Goal: Task Accomplishment & Management: Complete application form

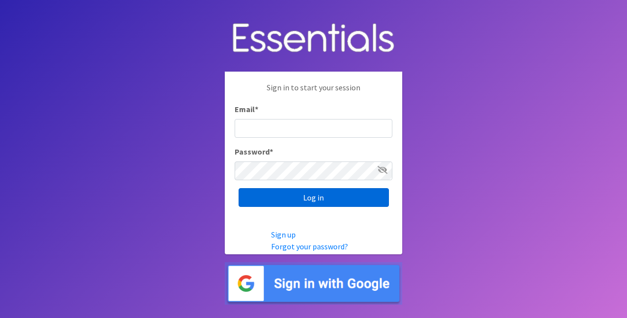
type input "[EMAIL_ADDRESS][DOMAIN_NAME]"
click at [301, 192] on input "Log in" at bounding box center [314, 197] width 150 height 19
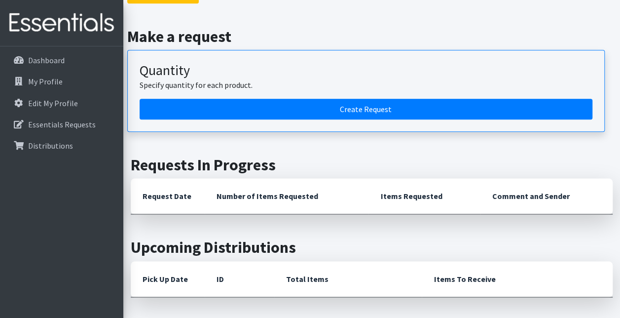
scroll to position [592, 0]
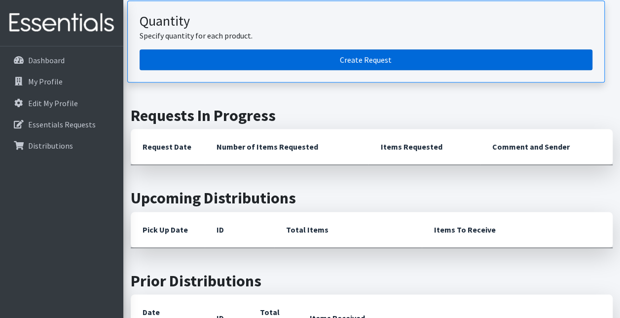
drag, startPoint x: 328, startPoint y: 53, endPoint x: 323, endPoint y: 61, distance: 9.7
click at [328, 53] on link "Create Request" at bounding box center [366, 59] width 453 height 21
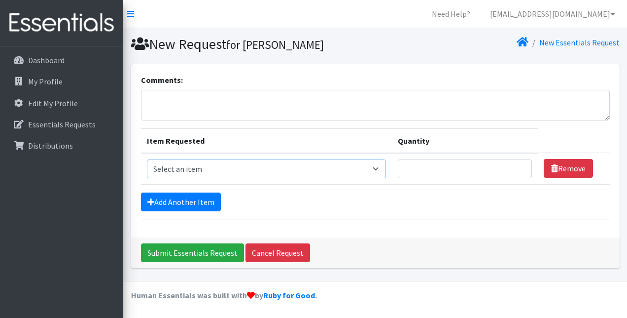
click at [237, 165] on select "Select an item 2T3T(30/child) 3T4T(30/child) 4T5T(30/child) Cloth Diaper Kit (s…" at bounding box center [267, 168] width 240 height 19
select select "941"
click at [147, 159] on select "Select an item 2T3T(30/child) 3T4T(30/child) 4T5T(30/child) Cloth Diaper Kit (s…" at bounding box center [267, 168] width 240 height 19
click at [470, 165] on input "Quantity" at bounding box center [465, 168] width 134 height 19
type input "300"
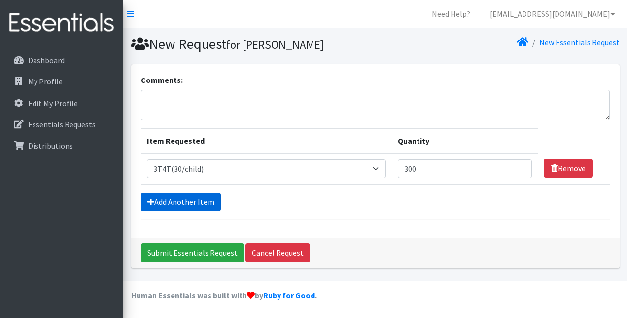
click at [175, 197] on link "Add Another Item" at bounding box center [181, 201] width 80 height 19
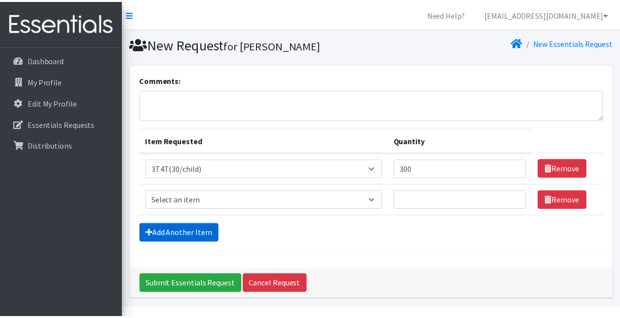
scroll to position [24, 0]
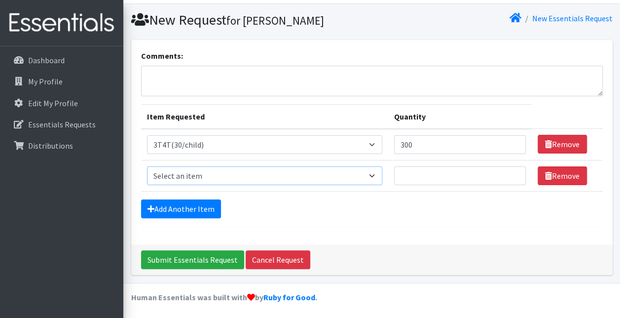
click at [176, 166] on select "Select an item 2T3T(30/child) 3T4T(30/child) 4T5T(30/child) Cloth Diaper Kit (s…" at bounding box center [265, 175] width 236 height 19
select select "953"
click at [147, 166] on select "Select an item 2T3T(30/child) 3T4T(30/child) 4T5T(30/child) Cloth Diaper Kit (s…" at bounding box center [265, 175] width 236 height 19
click at [472, 176] on input "Quantity" at bounding box center [460, 175] width 132 height 19
type input "600"
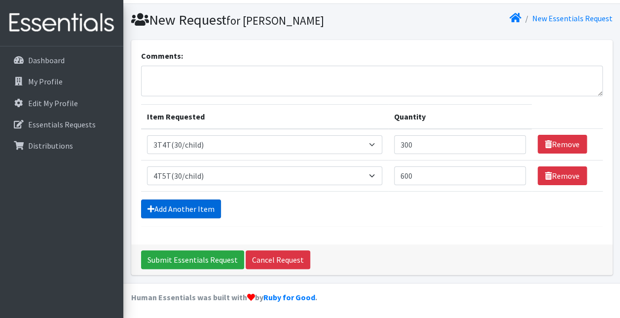
click at [171, 205] on link "Add Another Item" at bounding box center [181, 208] width 80 height 19
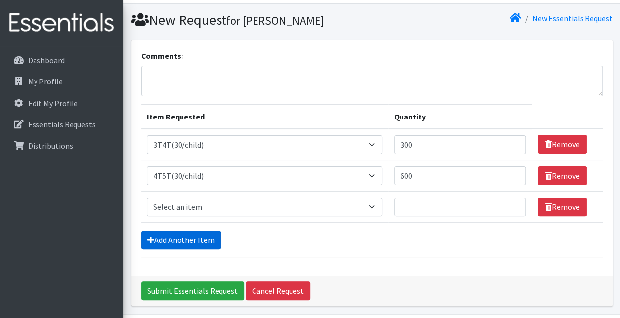
scroll to position [55, 0]
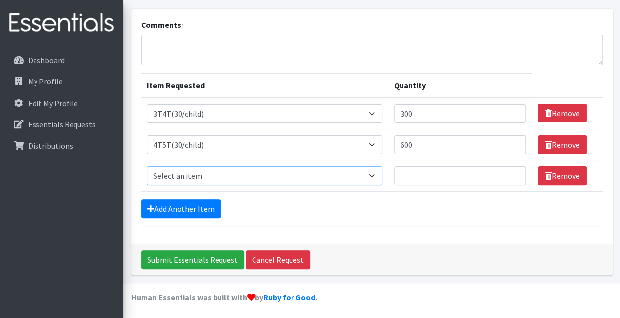
click at [180, 177] on select "Select an item 2T3T(30/child) 3T4T(30/child) 4T5T(30/child) Cloth Diaper Kit (s…" at bounding box center [265, 175] width 236 height 19
select select "961"
click at [147, 166] on select "Select an item 2T3T(30/child) 3T4T(30/child) 4T5T(30/child) Cloth Diaper Kit (s…" at bounding box center [265, 175] width 236 height 19
click at [406, 177] on input "Quantity" at bounding box center [460, 175] width 132 height 19
drag, startPoint x: 425, startPoint y: 174, endPoint x: 361, endPoint y: 173, distance: 63.6
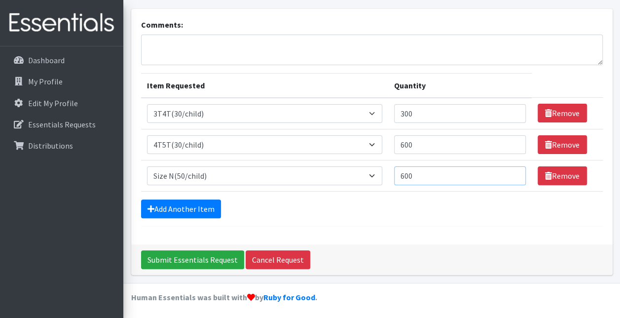
click at [361, 173] on tr "Item Requested Select an item 2T3T(30/child) 3T4T(30/child) 4T5T(30/child) Clot…" at bounding box center [372, 175] width 462 height 31
type input "500"
click at [185, 206] on link "Add Another Item" at bounding box center [181, 208] width 80 height 19
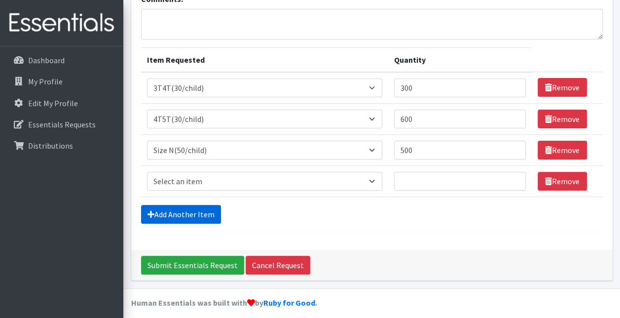
scroll to position [86, 0]
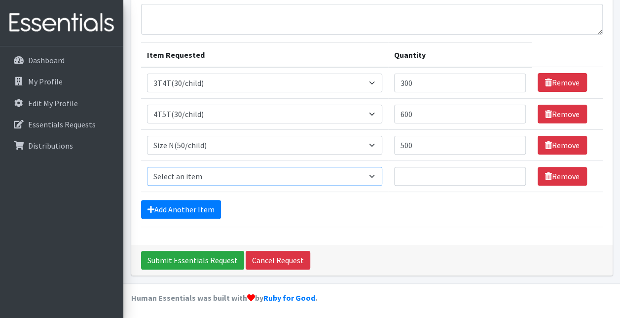
click at [190, 177] on select "Select an item 2T3T(30/child) 3T4T(30/child) 4T5T(30/child) Cloth Diaper Kit (s…" at bounding box center [265, 176] width 236 height 19
select select "950"
click at [147, 167] on select "Select an item 2T3T(30/child) 3T4T(30/child) 4T5T(30/child) Cloth Diaper Kit (s…" at bounding box center [265, 176] width 236 height 19
click at [459, 175] on input "Quantity" at bounding box center [460, 176] width 132 height 19
type input "525"
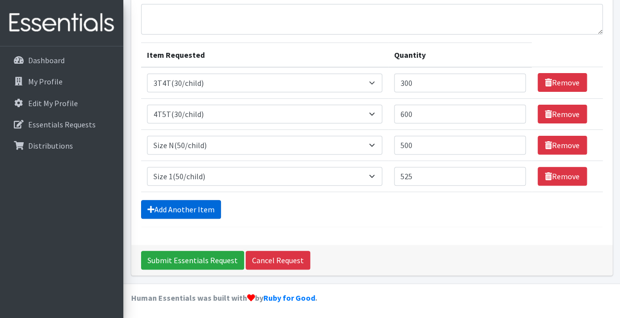
click at [186, 202] on link "Add Another Item" at bounding box center [181, 209] width 80 height 19
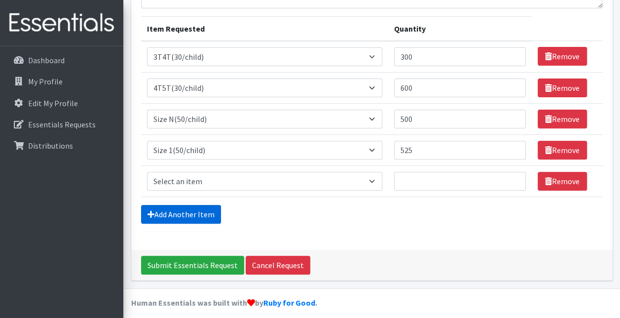
scroll to position [117, 0]
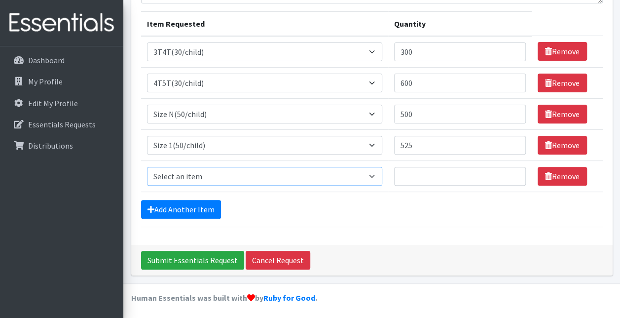
click at [195, 175] on select "Select an item 2T3T(30/child) 3T4T(30/child) 4T5T(30/child) Cloth Diaper Kit (s…" at bounding box center [265, 176] width 236 height 19
select select "951"
click at [147, 167] on select "Select an item 2T3T(30/child) 3T4T(30/child) 4T5T(30/child) Cloth Diaper Kit (s…" at bounding box center [265, 176] width 236 height 19
click at [435, 174] on input "Quantity" at bounding box center [460, 176] width 132 height 19
type input "500"
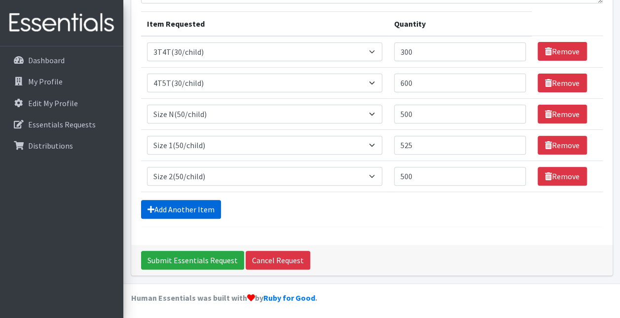
click at [167, 204] on link "Add Another Item" at bounding box center [181, 209] width 80 height 19
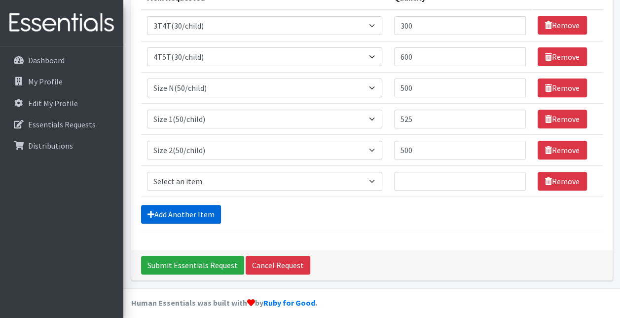
scroll to position [148, 0]
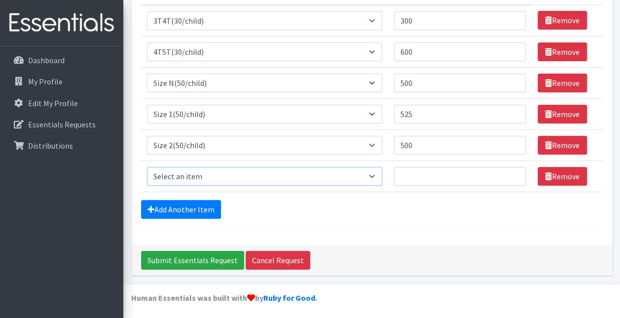
click at [173, 169] on select "Select an item 2T3T(30/child) 3T4T(30/child) 4T5T(30/child) Cloth Diaper Kit (s…" at bounding box center [265, 176] width 236 height 19
select select "954"
click at [147, 167] on select "Select an item 2T3T(30/child) 3T4T(30/child) 4T5T(30/child) Cloth Diaper Kit (s…" at bounding box center [265, 176] width 236 height 19
click at [462, 172] on input "Quantity" at bounding box center [460, 176] width 132 height 19
type input "500"
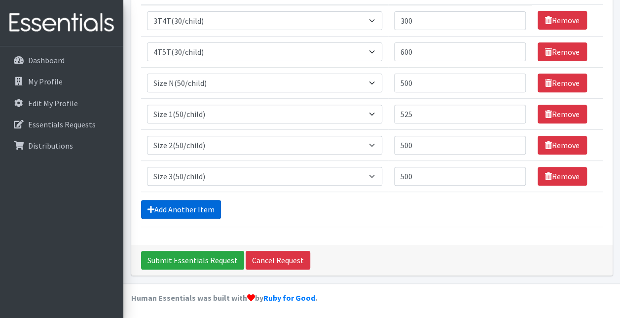
click at [163, 208] on link "Add Another Item" at bounding box center [181, 209] width 80 height 19
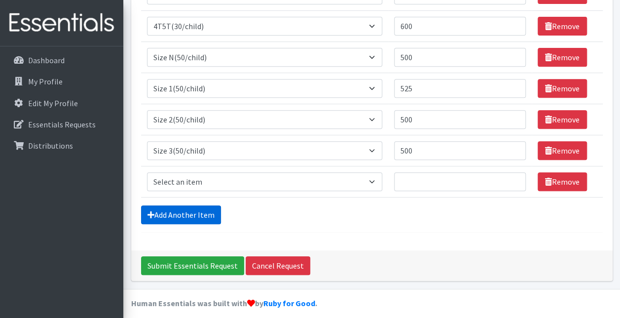
scroll to position [178, 0]
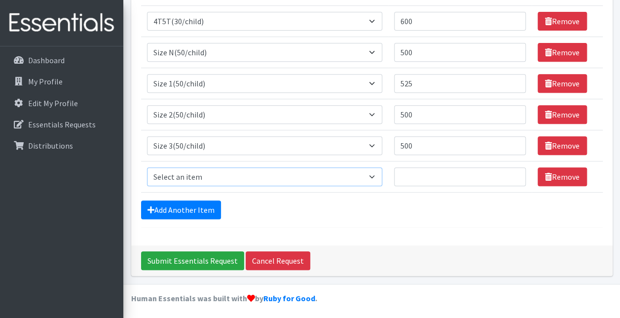
click at [164, 169] on select "Select an item 2T3T(30/child) 3T4T(30/child) 4T5T(30/child) Cloth Diaper Kit (s…" at bounding box center [265, 176] width 236 height 19
select select "963"
click at [147, 167] on select "Select an item 2T3T(30/child) 3T4T(30/child) 4T5T(30/child) Cloth Diaper Kit (s…" at bounding box center [265, 176] width 236 height 19
click at [467, 175] on input "Quantity" at bounding box center [460, 176] width 132 height 19
type input "525"
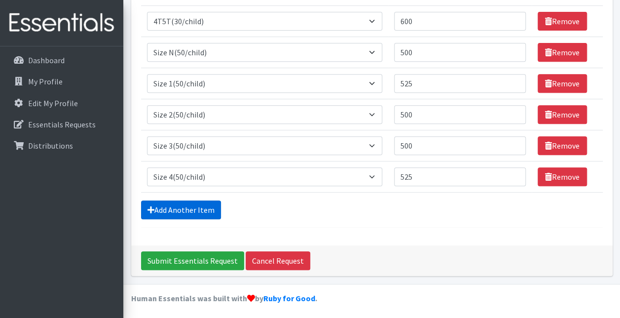
click at [175, 203] on link "Add Another Item" at bounding box center [181, 209] width 80 height 19
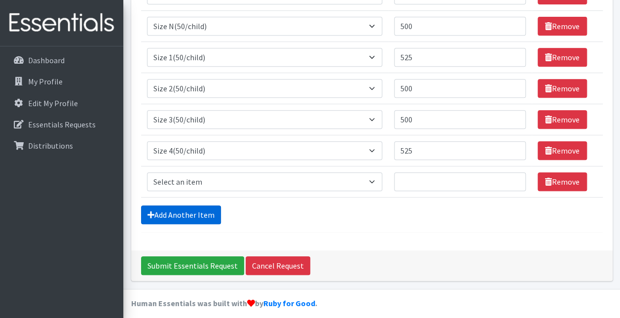
scroll to position [210, 0]
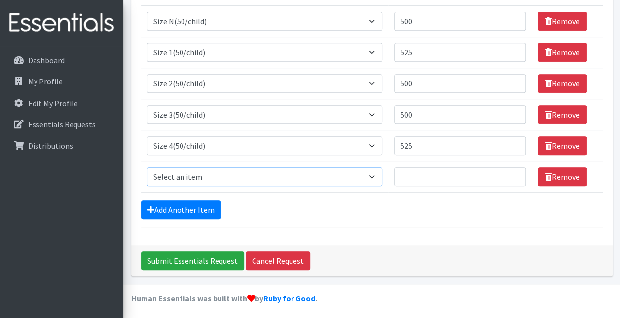
click at [307, 178] on select "Select an item 2T3T(30/child) 3T4T(30/child) 4T5T(30/child) Cloth Diaper Kit (s…" at bounding box center [265, 176] width 236 height 19
select select "964"
click at [147, 167] on select "Select an item 2T3T(30/child) 3T4T(30/child) 4T5T(30/child) Cloth Diaper Kit (s…" at bounding box center [265, 176] width 236 height 19
click at [431, 173] on input "Quantity" at bounding box center [460, 176] width 132 height 19
type input "1000"
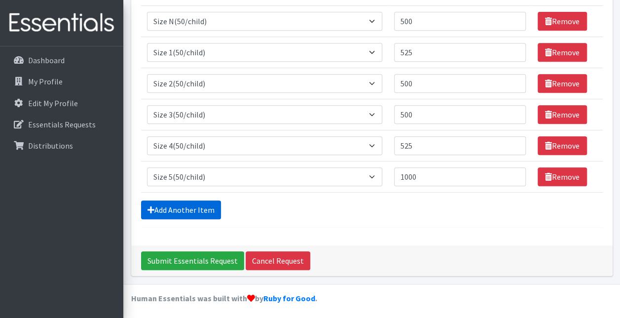
click at [159, 205] on link "Add Another Item" at bounding box center [181, 209] width 80 height 19
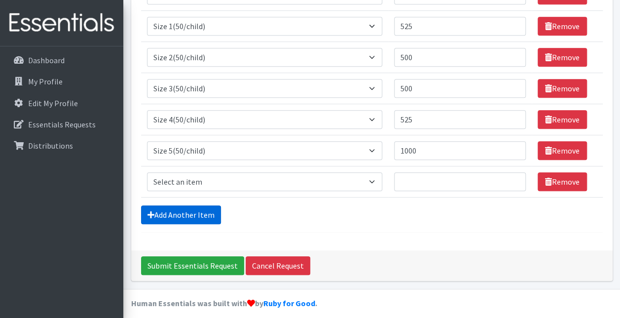
scroll to position [241, 0]
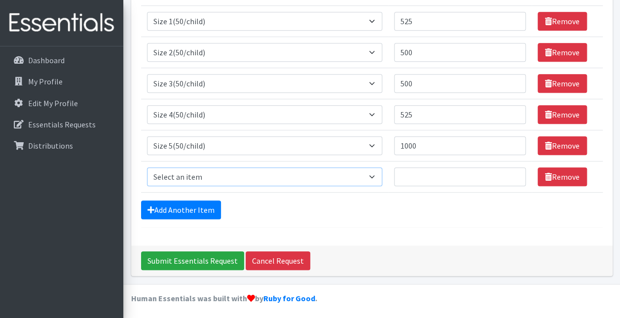
click at [165, 171] on select "Select an item 2T3T(30/child) 3T4T(30/child) 4T5T(30/child) Cloth Diaper Kit (s…" at bounding box center [265, 176] width 236 height 19
select select "966"
click at [147, 167] on select "Select an item 2T3T(30/child) 3T4T(30/child) 4T5T(30/child) Cloth Diaper Kit (s…" at bounding box center [265, 176] width 236 height 19
click at [425, 176] on input "Quantity" at bounding box center [460, 176] width 132 height 19
type input "1000"
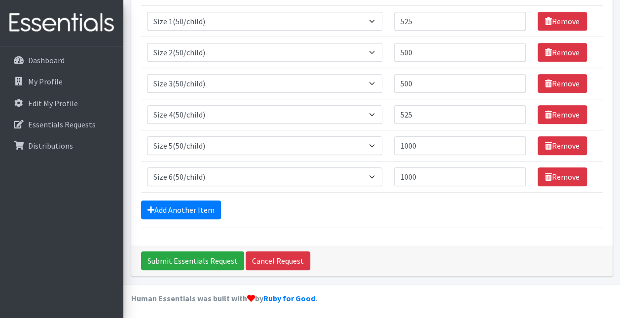
click at [396, 223] on form "Comments: Item Requested Quantity Item Requested Select an item 2T3T(30/child) …" at bounding box center [372, 30] width 462 height 394
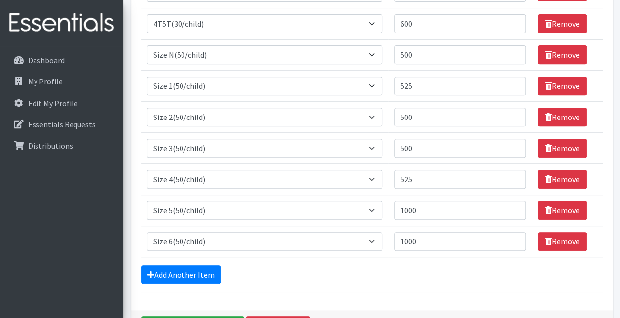
scroll to position [191, 0]
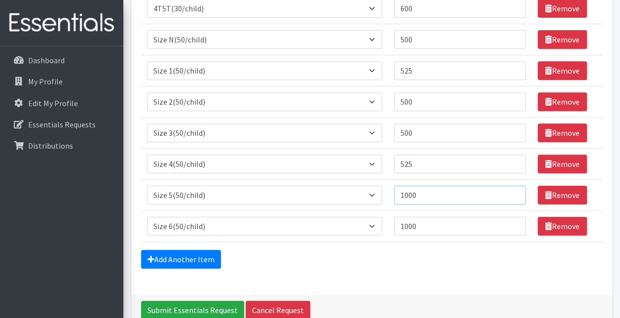
drag, startPoint x: 425, startPoint y: 191, endPoint x: 394, endPoint y: 193, distance: 30.6
click at [394, 193] on td "Quantity 1000" at bounding box center [459, 194] width 143 height 31
type input "500"
click at [432, 256] on div "Add Another Item" at bounding box center [372, 258] width 462 height 19
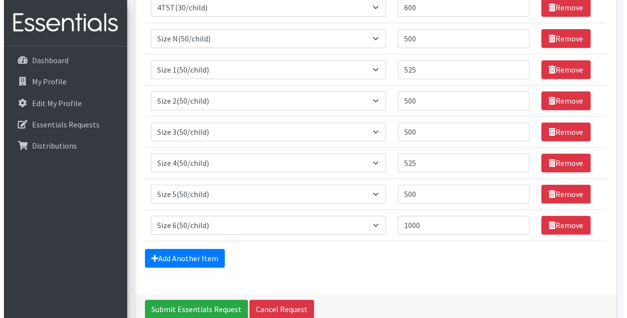
scroll to position [241, 0]
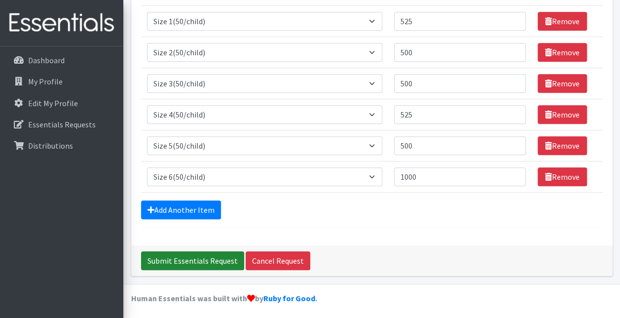
click at [174, 258] on input "Submit Essentials Request" at bounding box center [192, 260] width 103 height 19
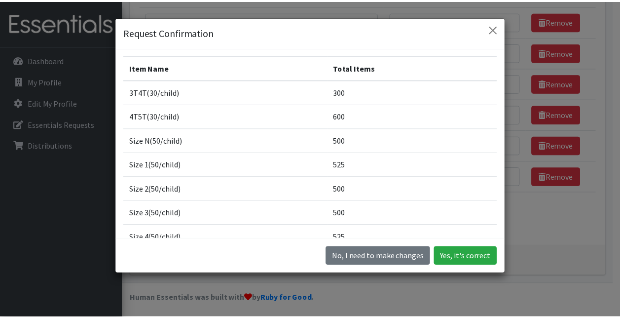
scroll to position [0, 0]
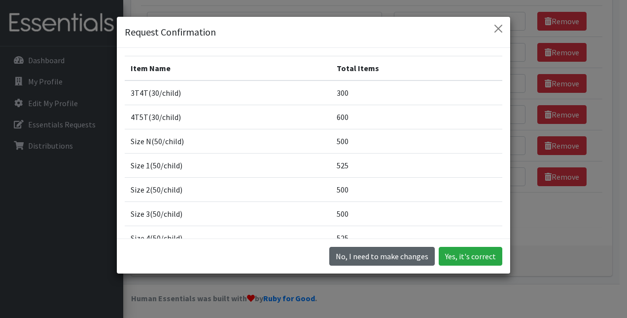
click at [390, 255] on button "No, I need to make changes" at bounding box center [382, 256] width 106 height 19
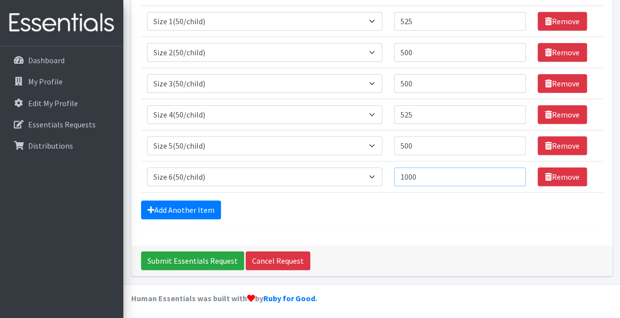
drag, startPoint x: 420, startPoint y: 173, endPoint x: 369, endPoint y: 170, distance: 51.4
click at [374, 172] on tr "Item Requested Select an item 2T3T(30/child) 3T4T(30/child) 4T5T(30/child) Clot…" at bounding box center [372, 176] width 462 height 31
type input "500"
click at [396, 250] on div "Submit Essentials Request Cancel Request" at bounding box center [371, 260] width 481 height 31
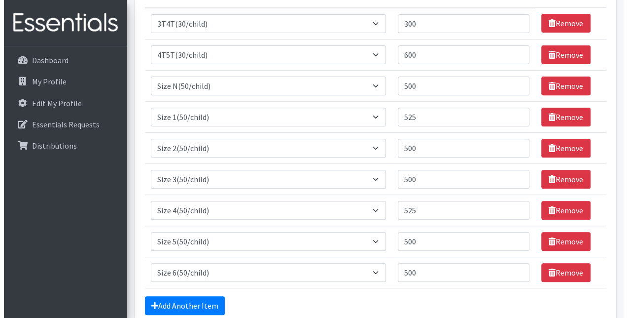
scroll to position [241, 0]
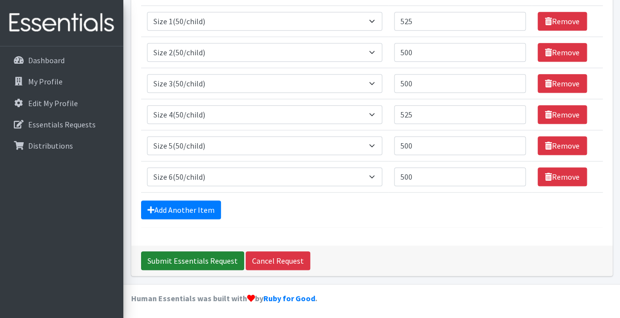
click at [200, 257] on input "Submit Essentials Request" at bounding box center [192, 260] width 103 height 19
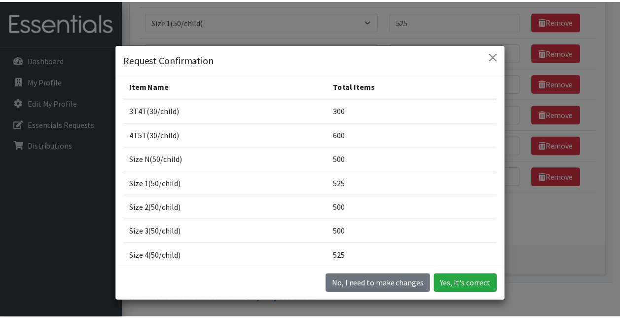
scroll to position [108, 0]
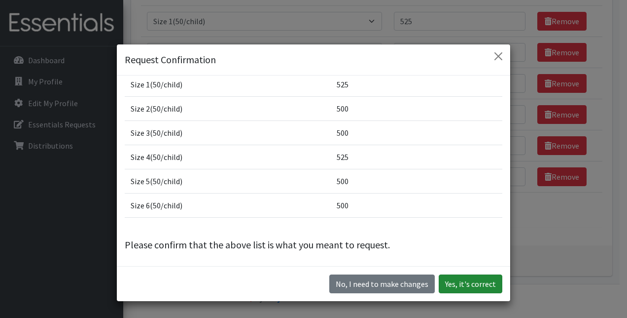
click at [462, 280] on button "Yes, it's correct" at bounding box center [471, 283] width 64 height 19
